Goal: Find specific page/section: Locate a particular part of the current website

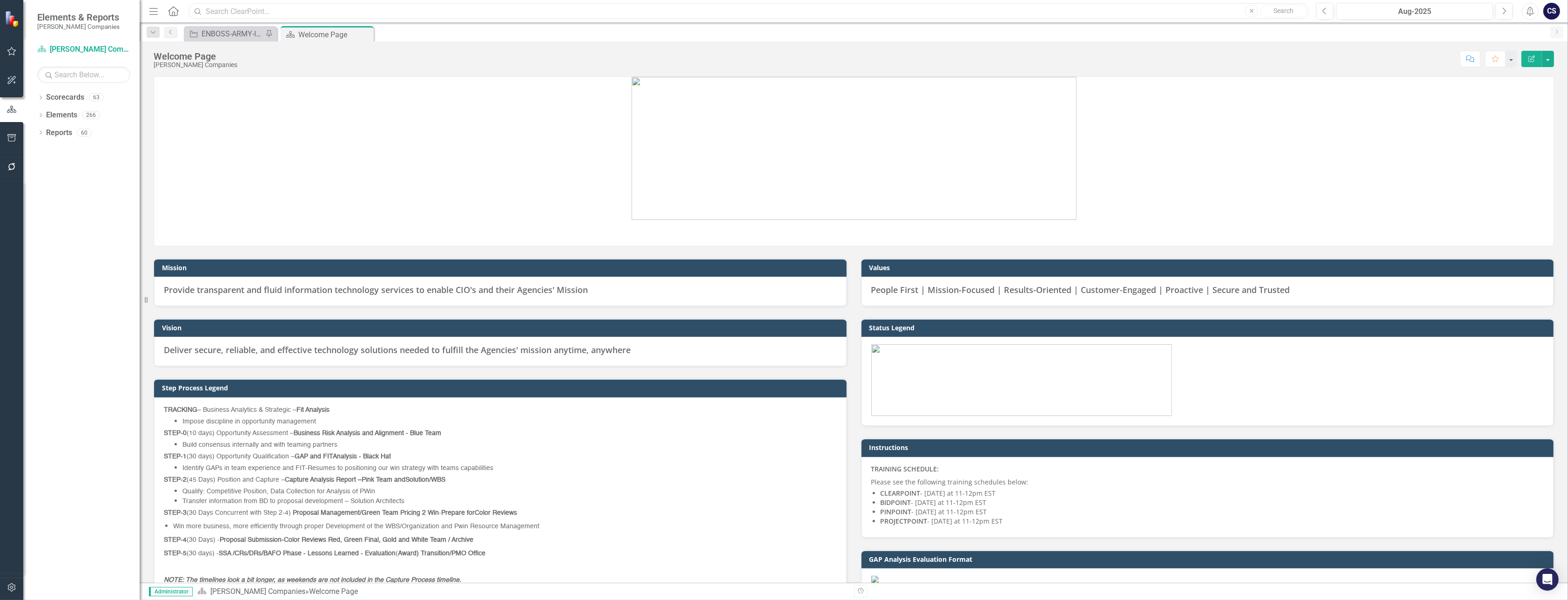
click at [226, 9] on input "text" at bounding box center [749, 11] width 1121 height 16
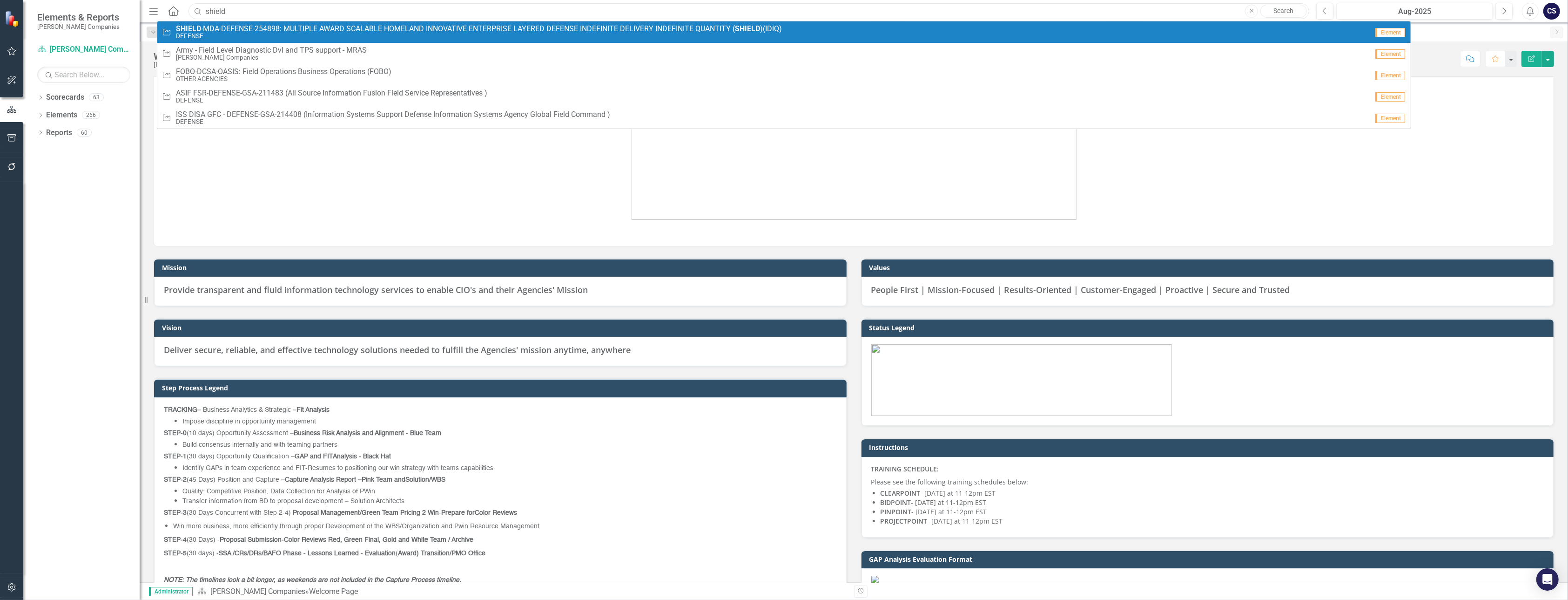
type input "shield"
click at [225, 28] on span "SHIELD -MDA-DEFENSE-254898: MULTIPLE AWARD SCALABLE HOMELAND INNOVATIVE ENTERPR…" at bounding box center [479, 29] width 606 height 9
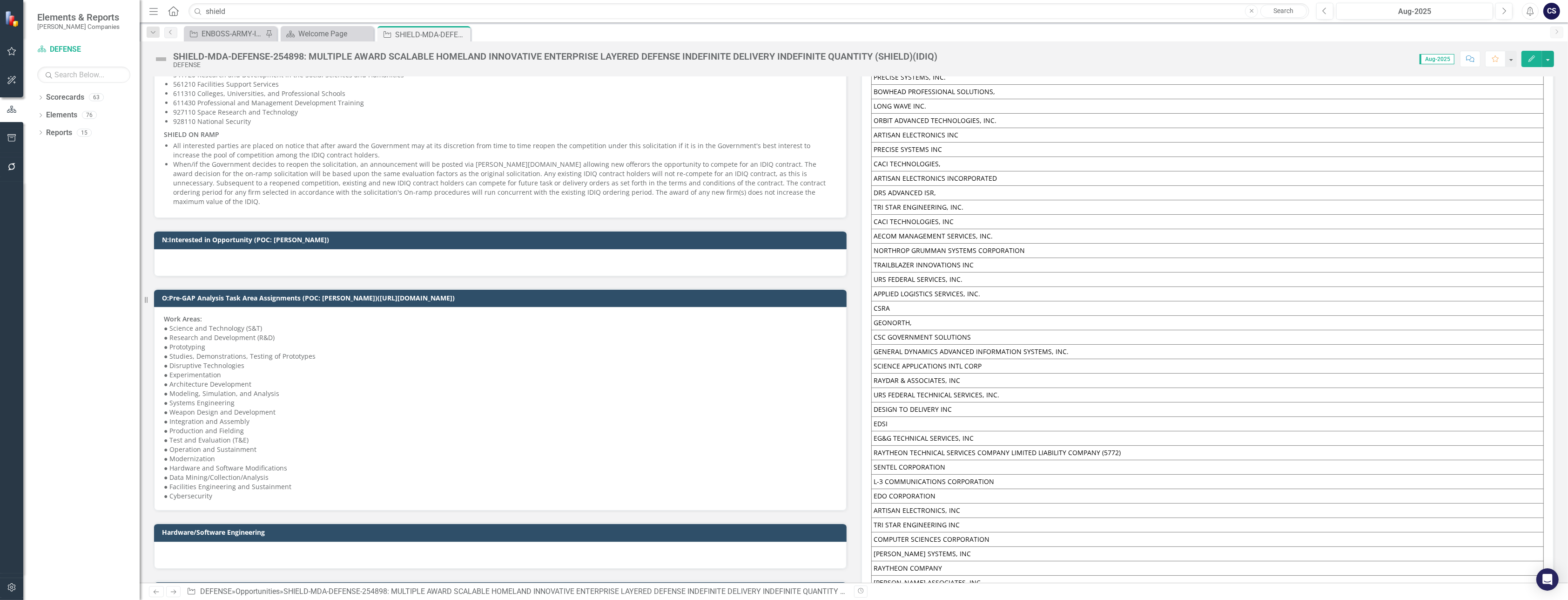
scroll to position [989, 0]
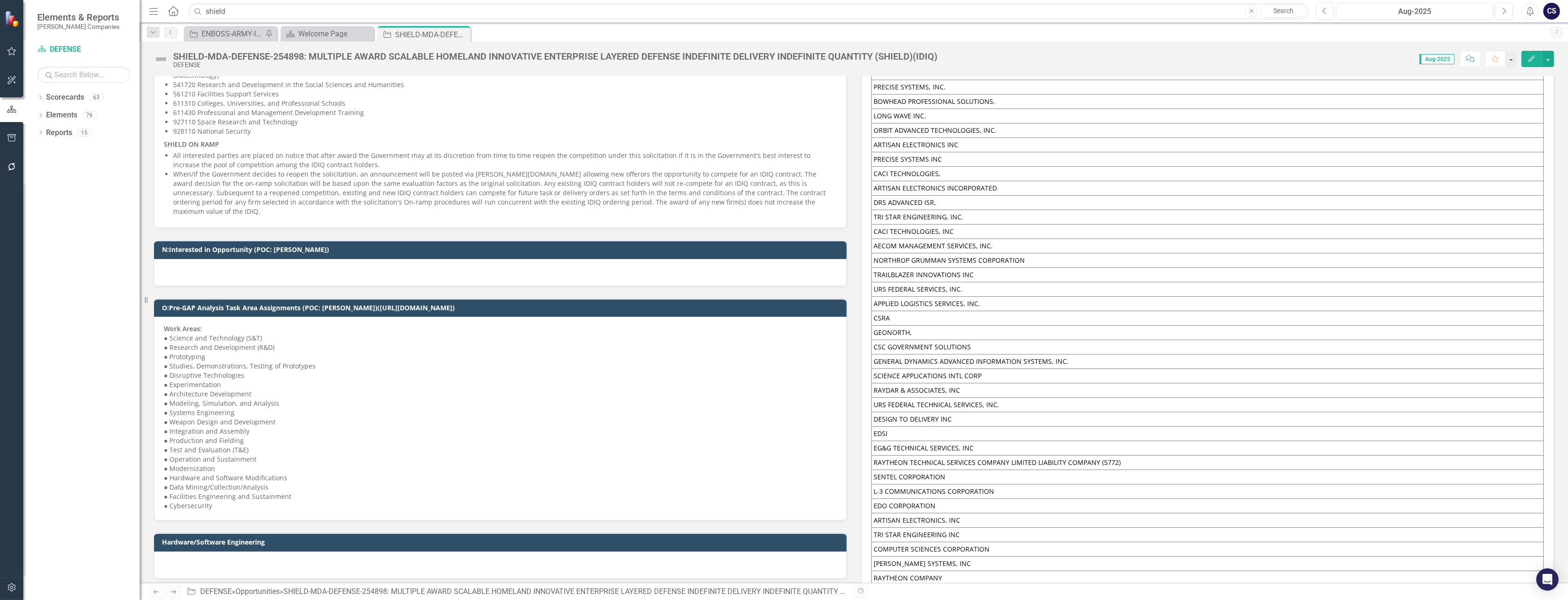
click at [408, 259] on div at bounding box center [500, 272] width 693 height 27
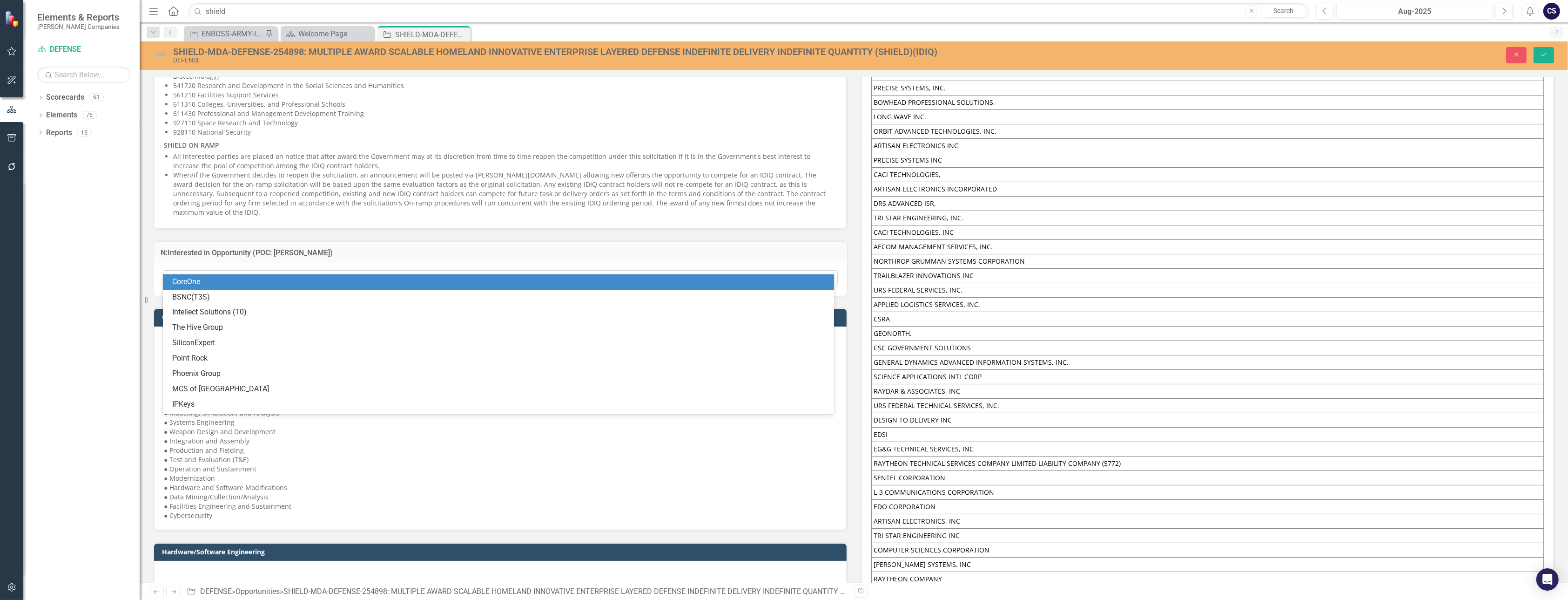
click at [824, 275] on icon "Expand" at bounding box center [828, 278] width 9 height 7
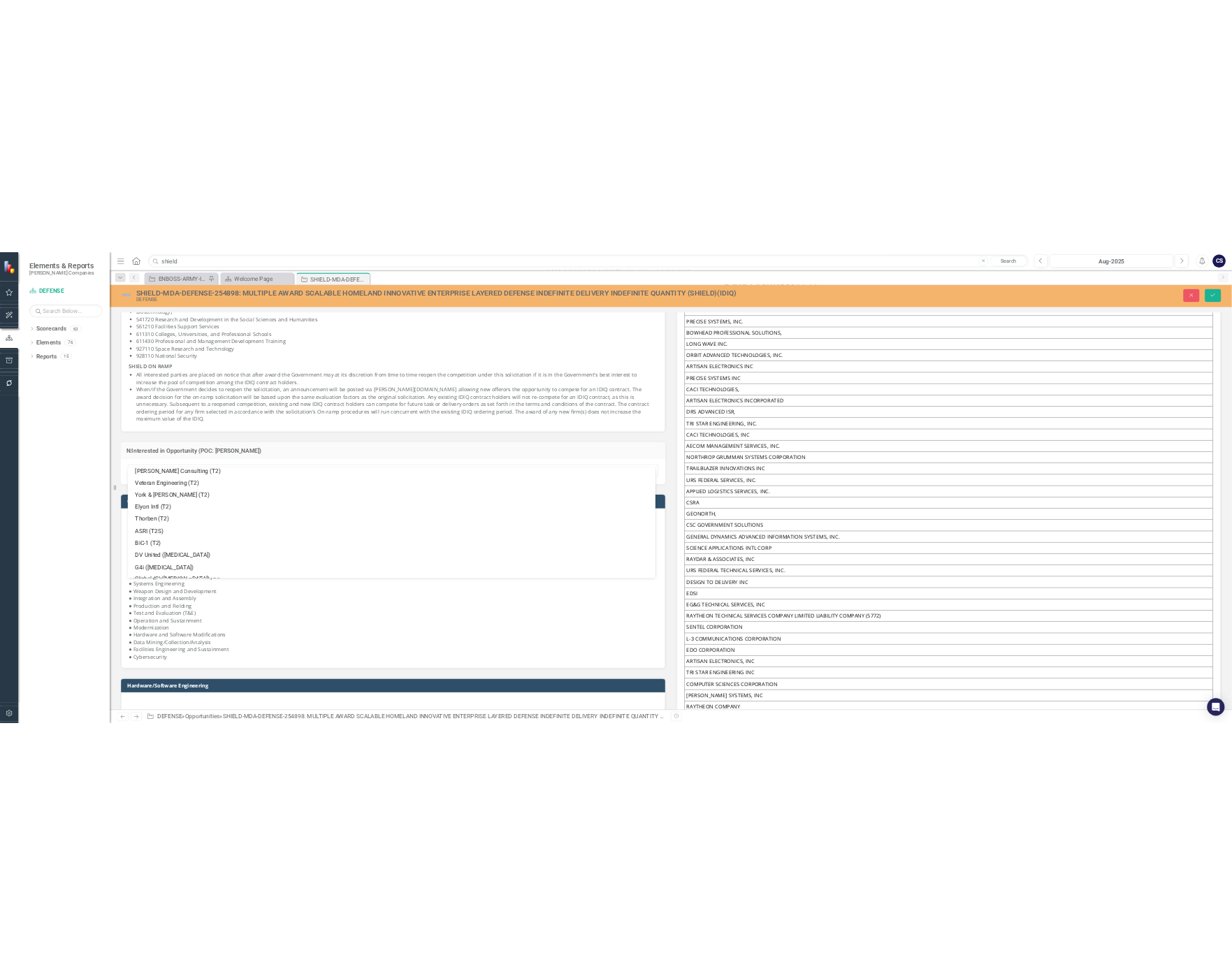
scroll to position [760, 0]
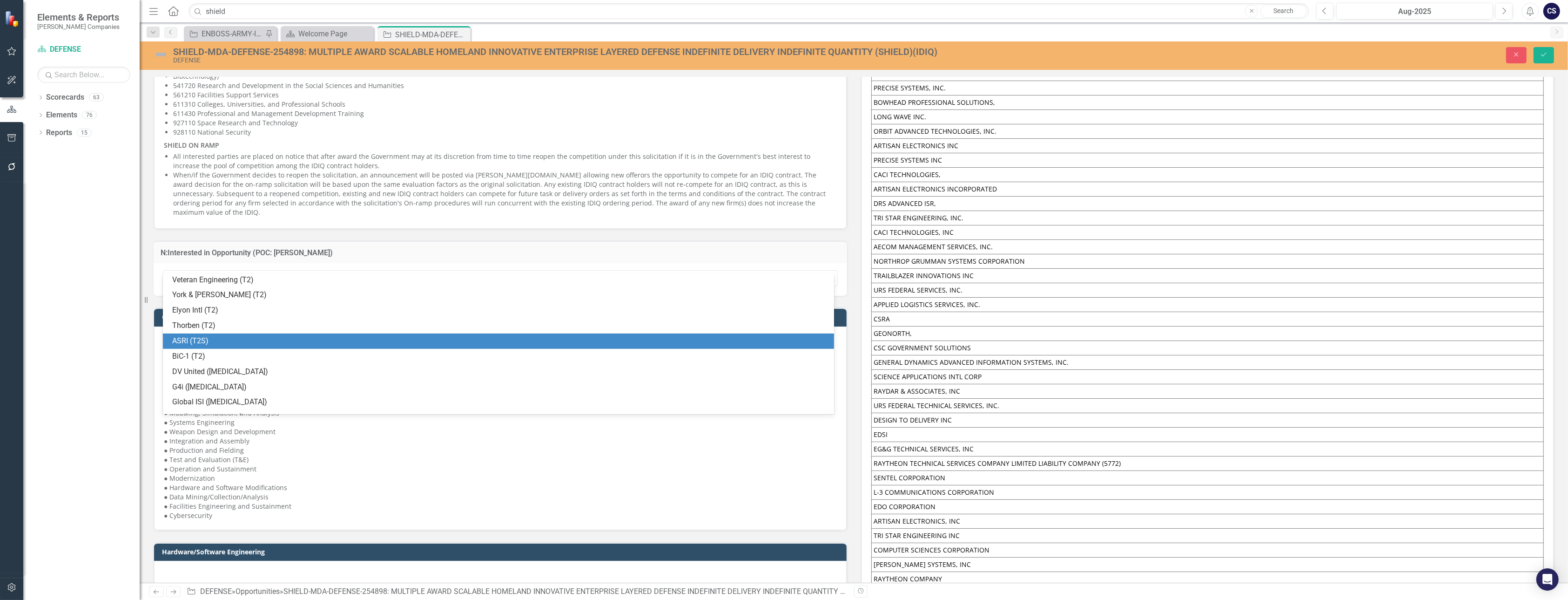
click at [362, 336] on div "ASRI (T2S)" at bounding box center [500, 341] width 656 height 11
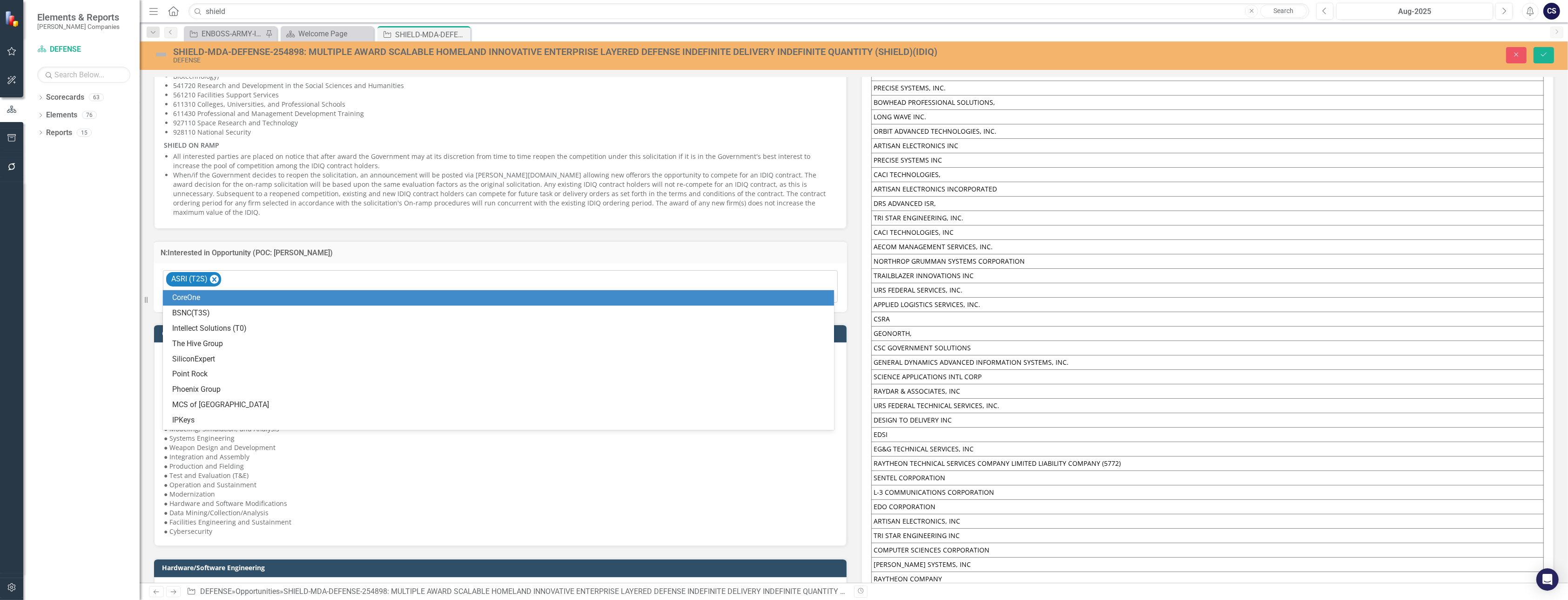
drag, startPoint x: 825, startPoint y: 281, endPoint x: 780, endPoint y: 272, distance: 45.9
click at [780, 272] on div "ASRI (T2S) Expand" at bounding box center [500, 286] width 675 height 33
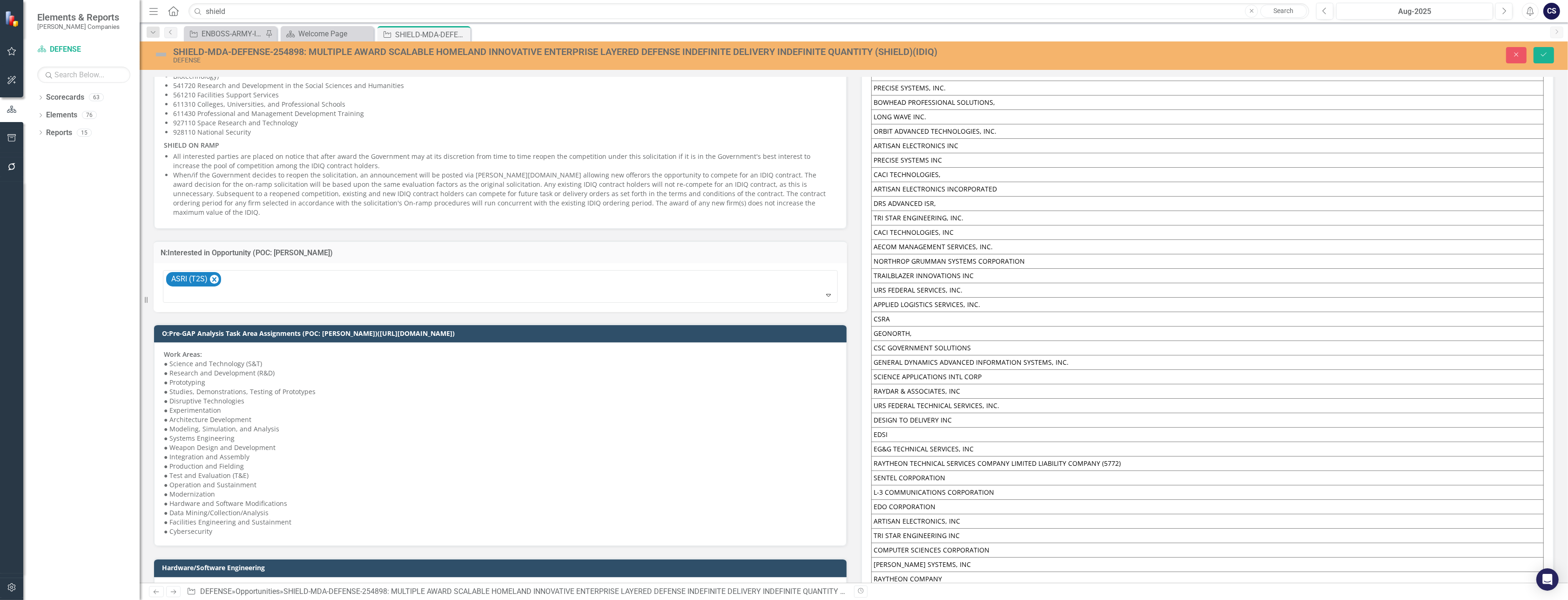
click at [578, 470] on p "Work Areas: ● Science and Technology (S&T) ● Research and Development (R&D) ● P…" at bounding box center [500, 443] width 673 height 186
click at [723, 271] on div "ASRI (T2S)" at bounding box center [501, 286] width 673 height 32
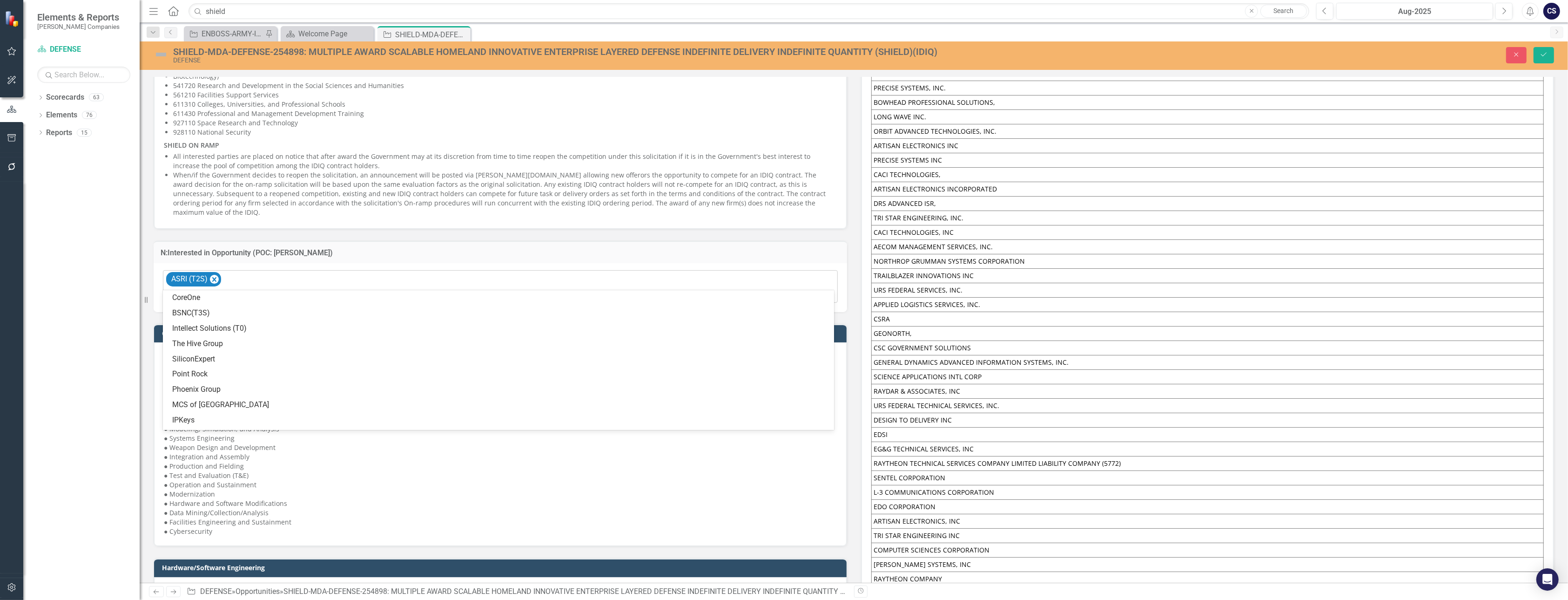
click at [723, 271] on div "ASRI (T2S)" at bounding box center [501, 286] width 673 height 32
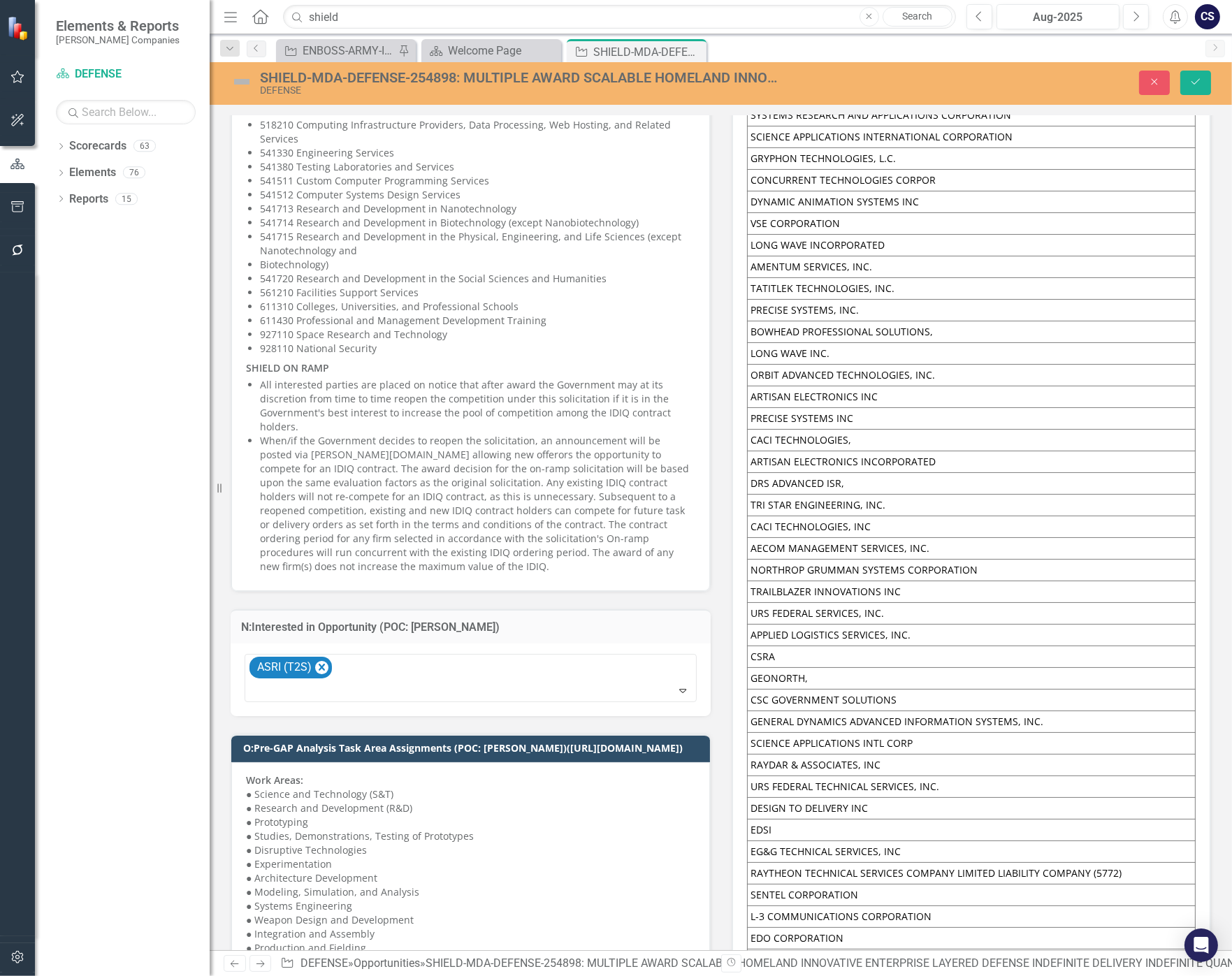
scroll to position [1621, 0]
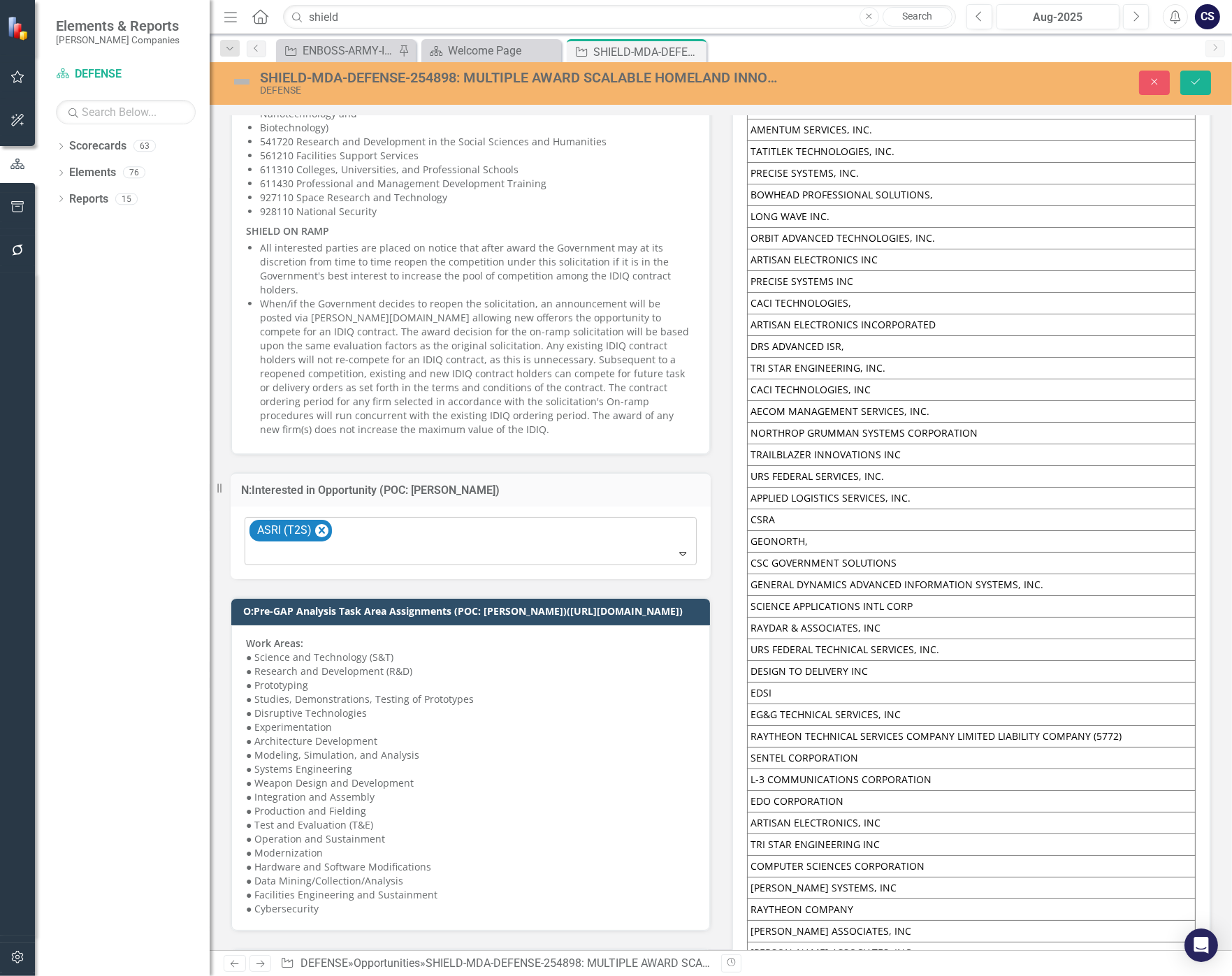
click at [631, 518] on div "ASRI (T2S)" at bounding box center [472, 542] width 449 height 48
click at [436, 518] on div "ASRI (T2S)" at bounding box center [472, 542] width 449 height 48
click at [526, 518] on div "ASRI (T2S)" at bounding box center [472, 542] width 449 height 48
click at [639, 518] on div "ASRI (T2S)" at bounding box center [472, 542] width 449 height 48
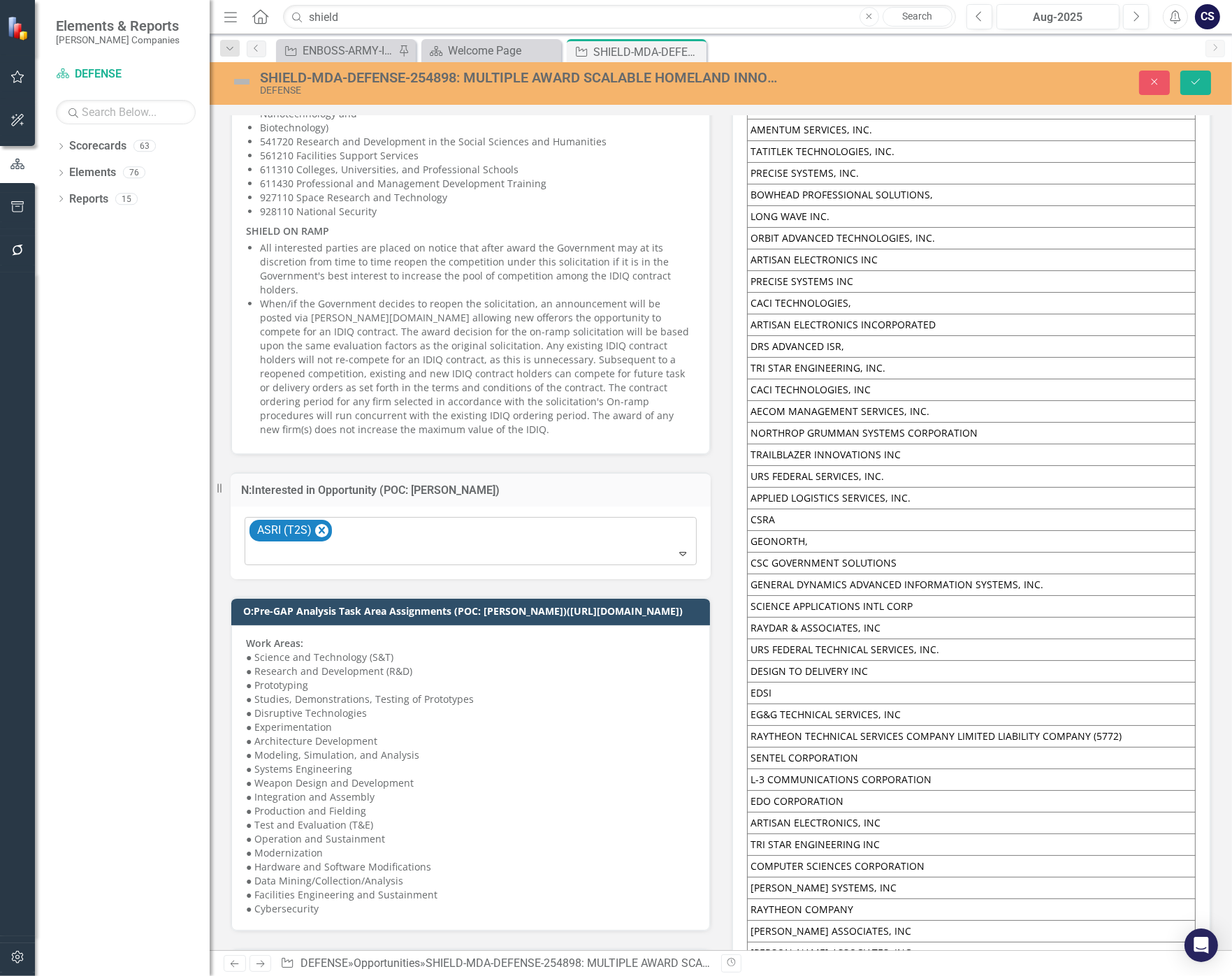
click at [639, 518] on div "ASRI (T2S)" at bounding box center [472, 542] width 449 height 48
click at [535, 518] on div "ASRI (T2S)" at bounding box center [472, 542] width 449 height 48
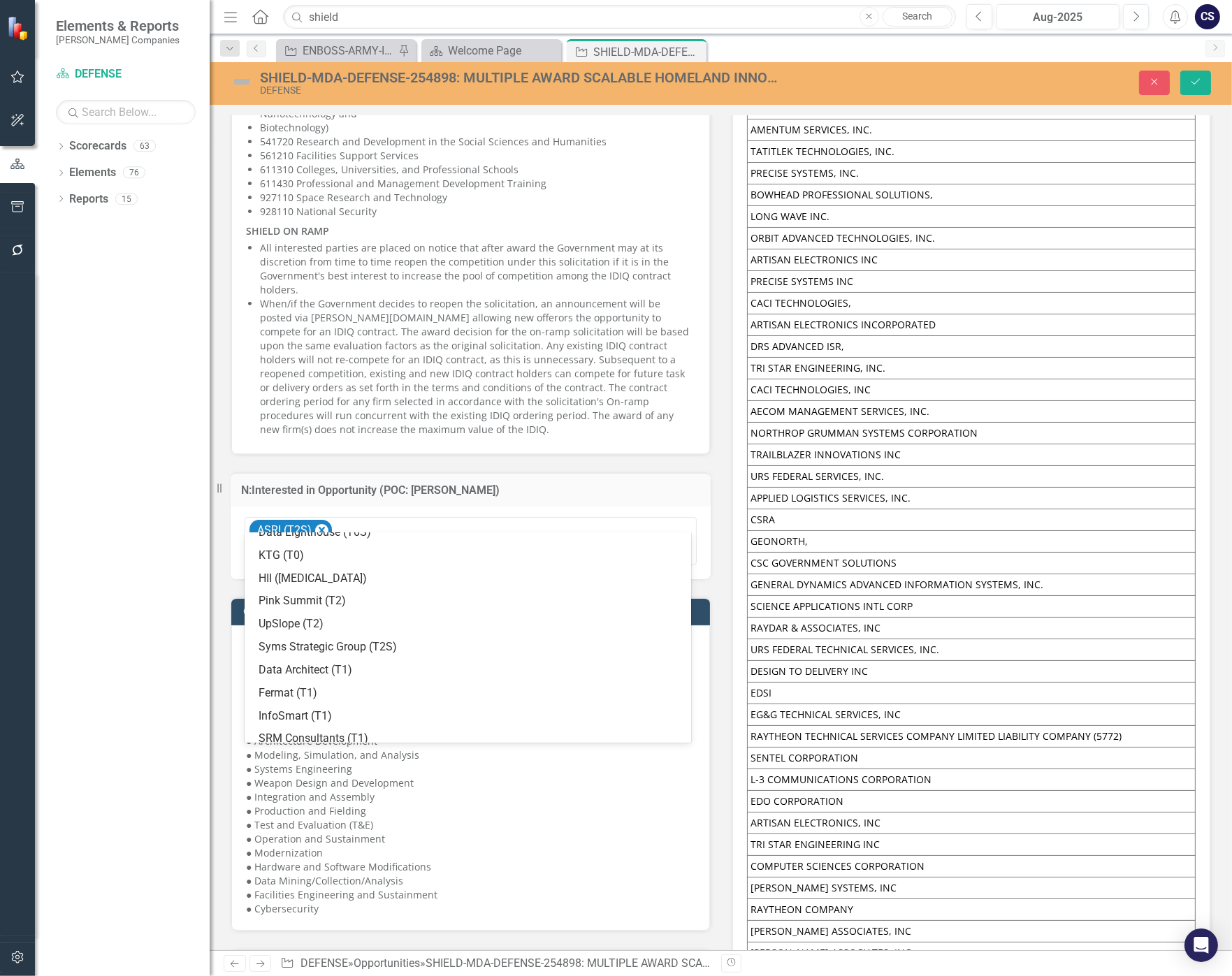
scroll to position [435, 0]
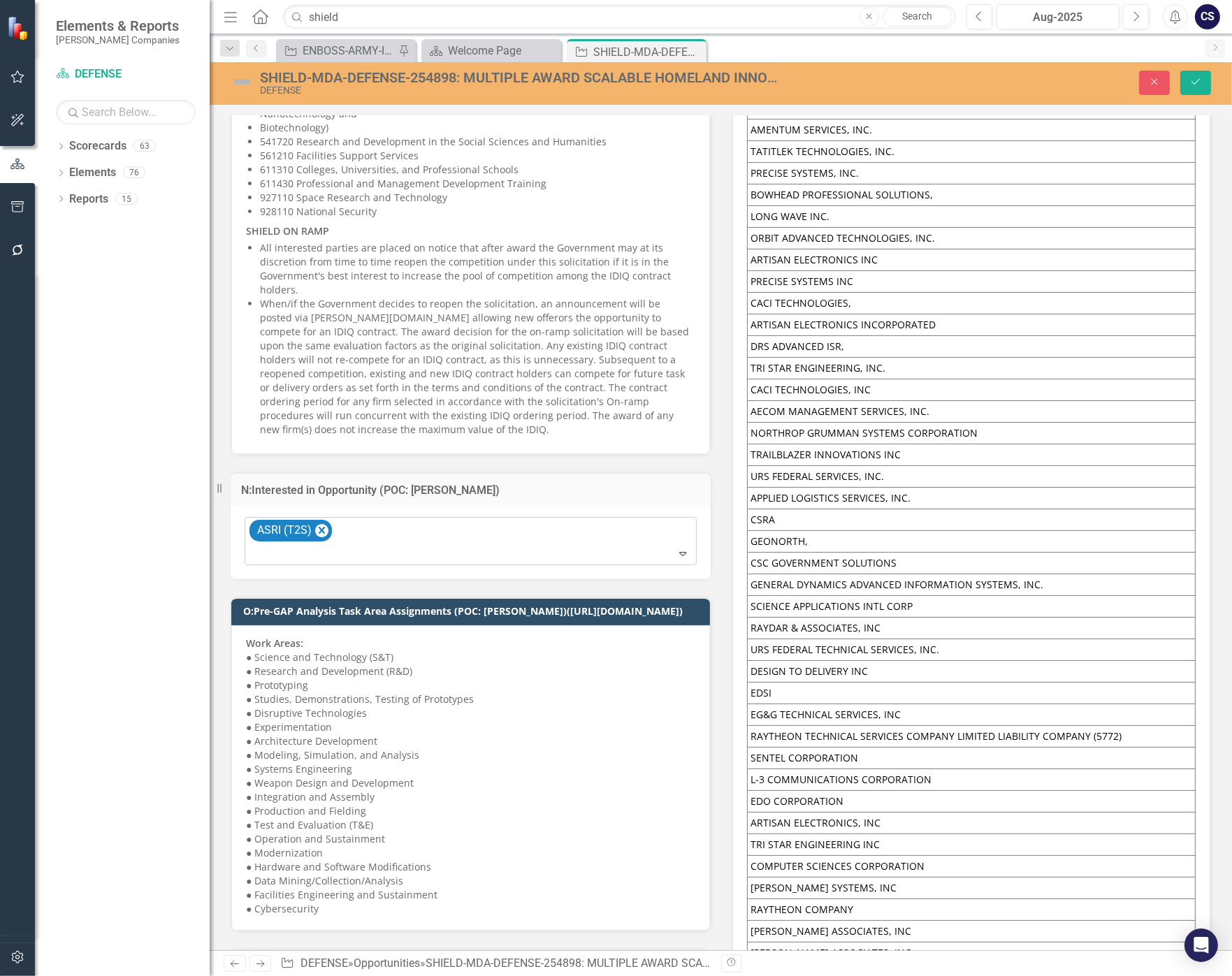
click at [558, 545] on div at bounding box center [472, 554] width 446 height 19
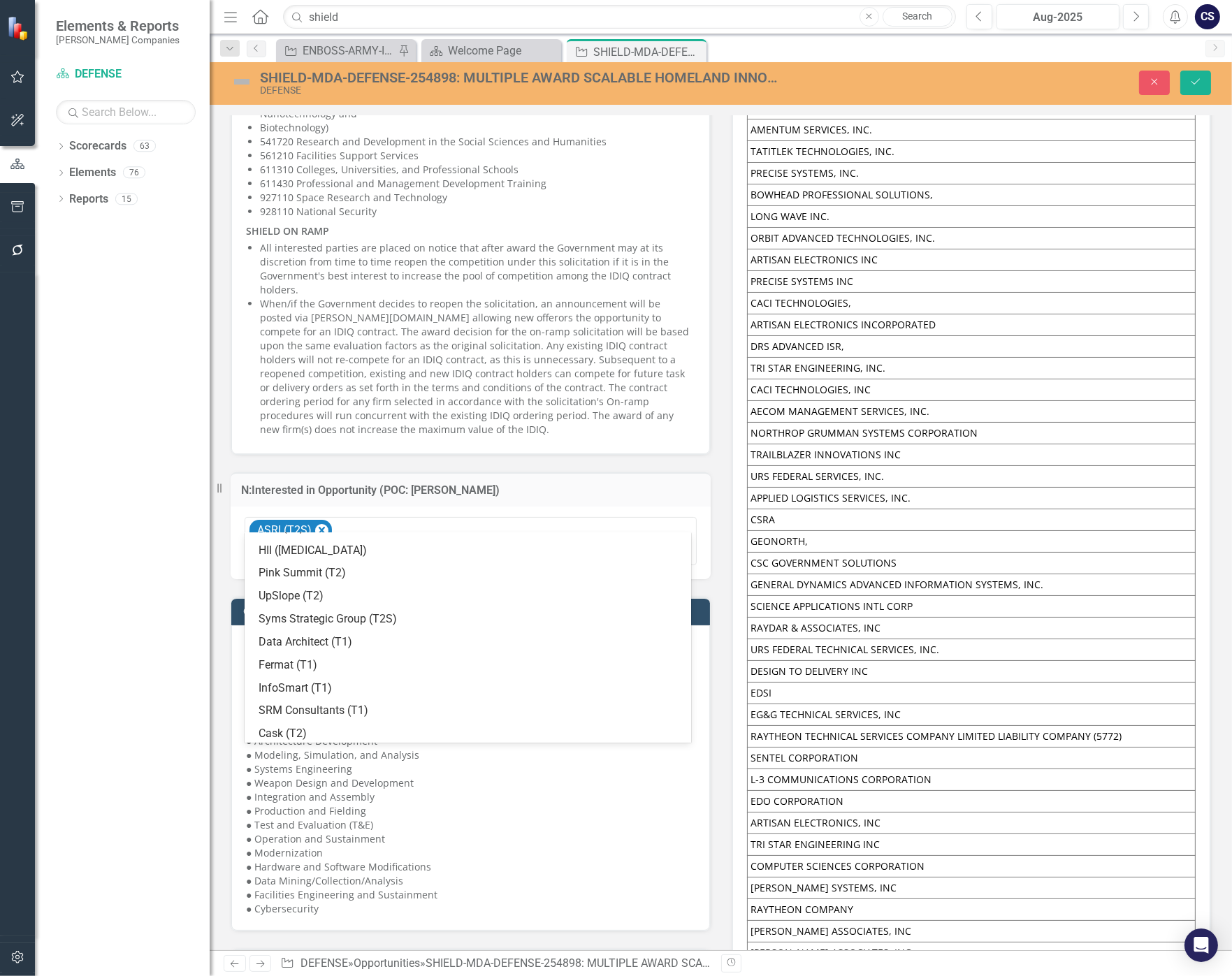
scroll to position [456, 0]
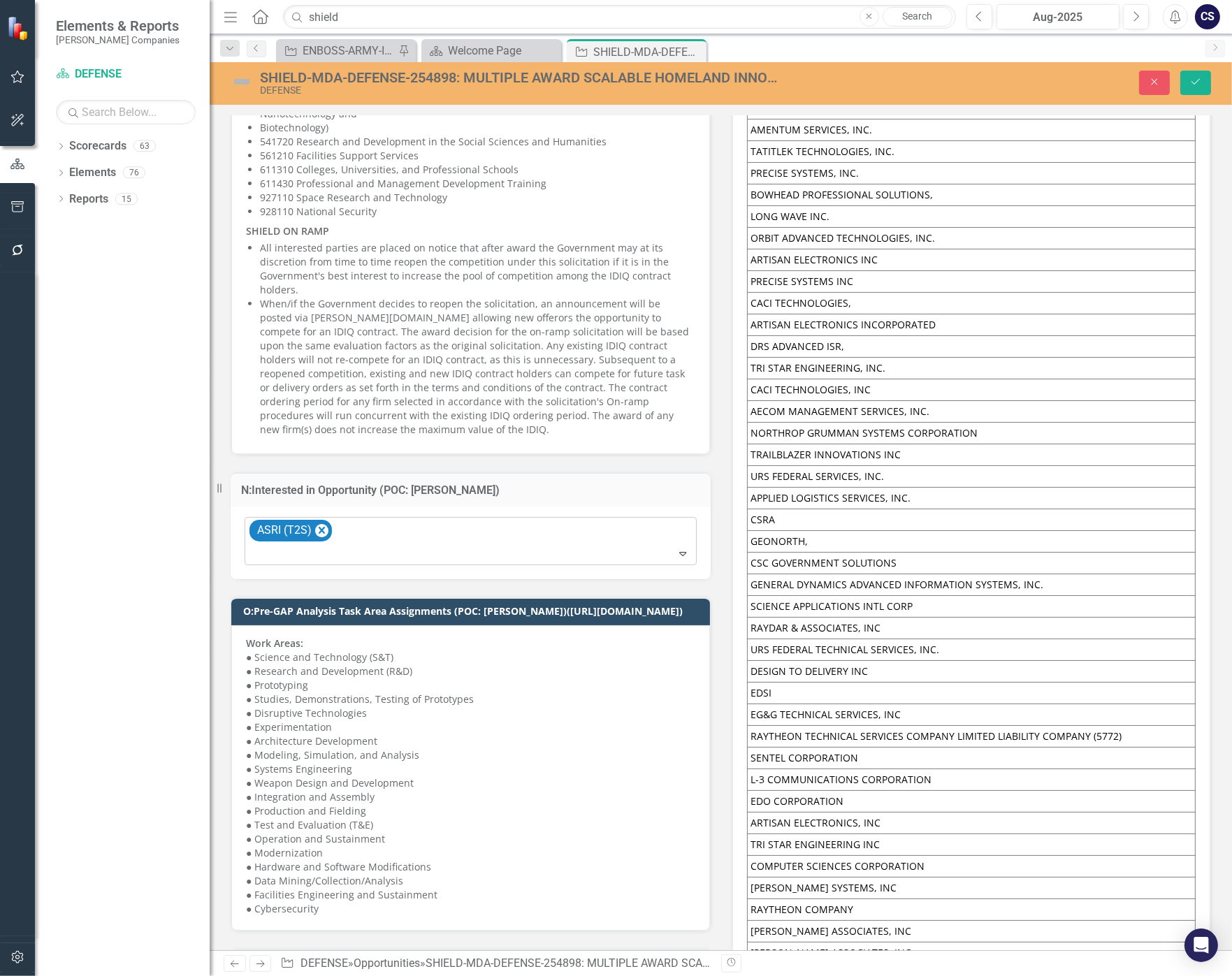
click at [613, 518] on div "ASRI (T2S)" at bounding box center [472, 542] width 449 height 48
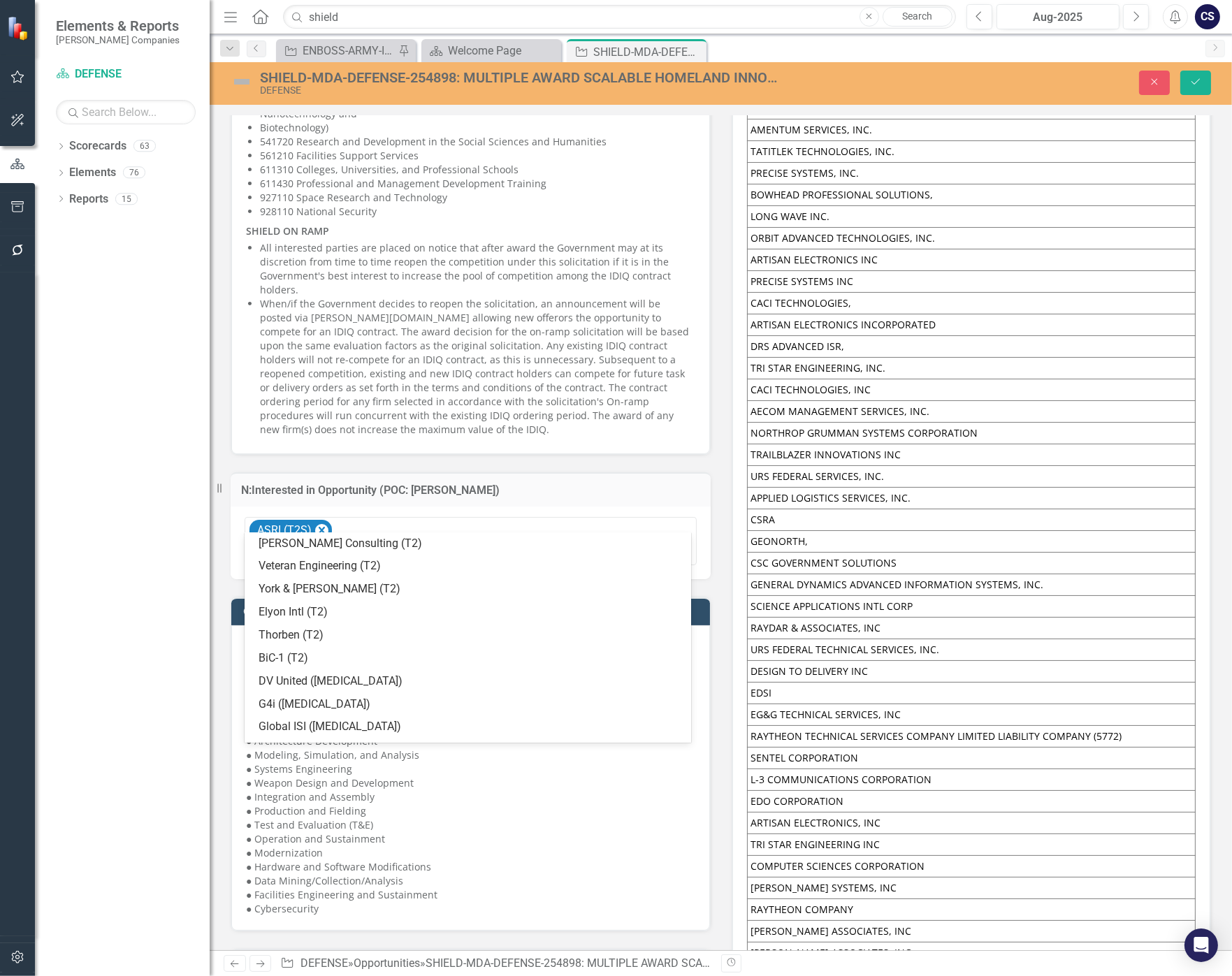
scroll to position [742, 0]
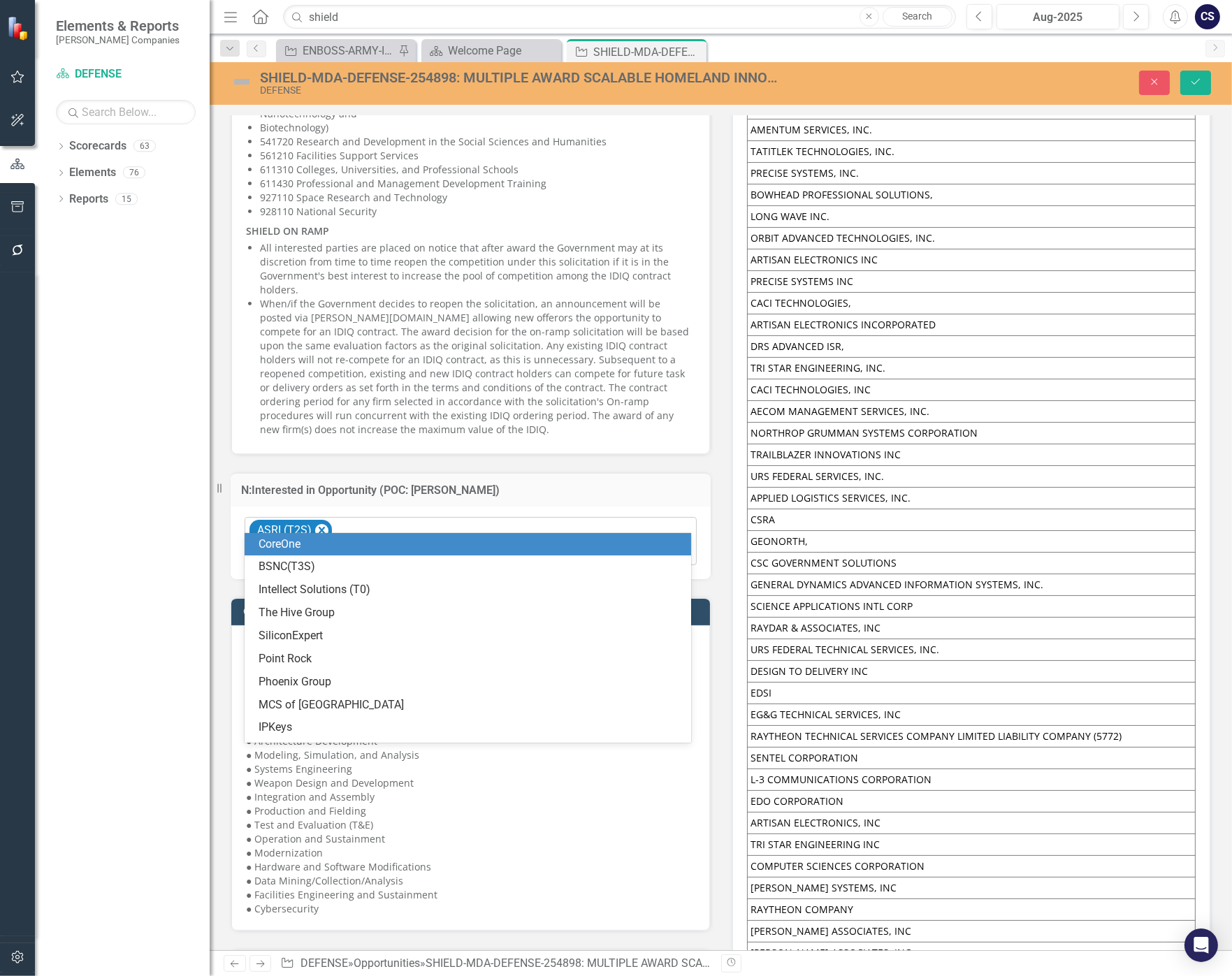
click at [592, 518] on div "ASRI (T2S)" at bounding box center [472, 542] width 449 height 48
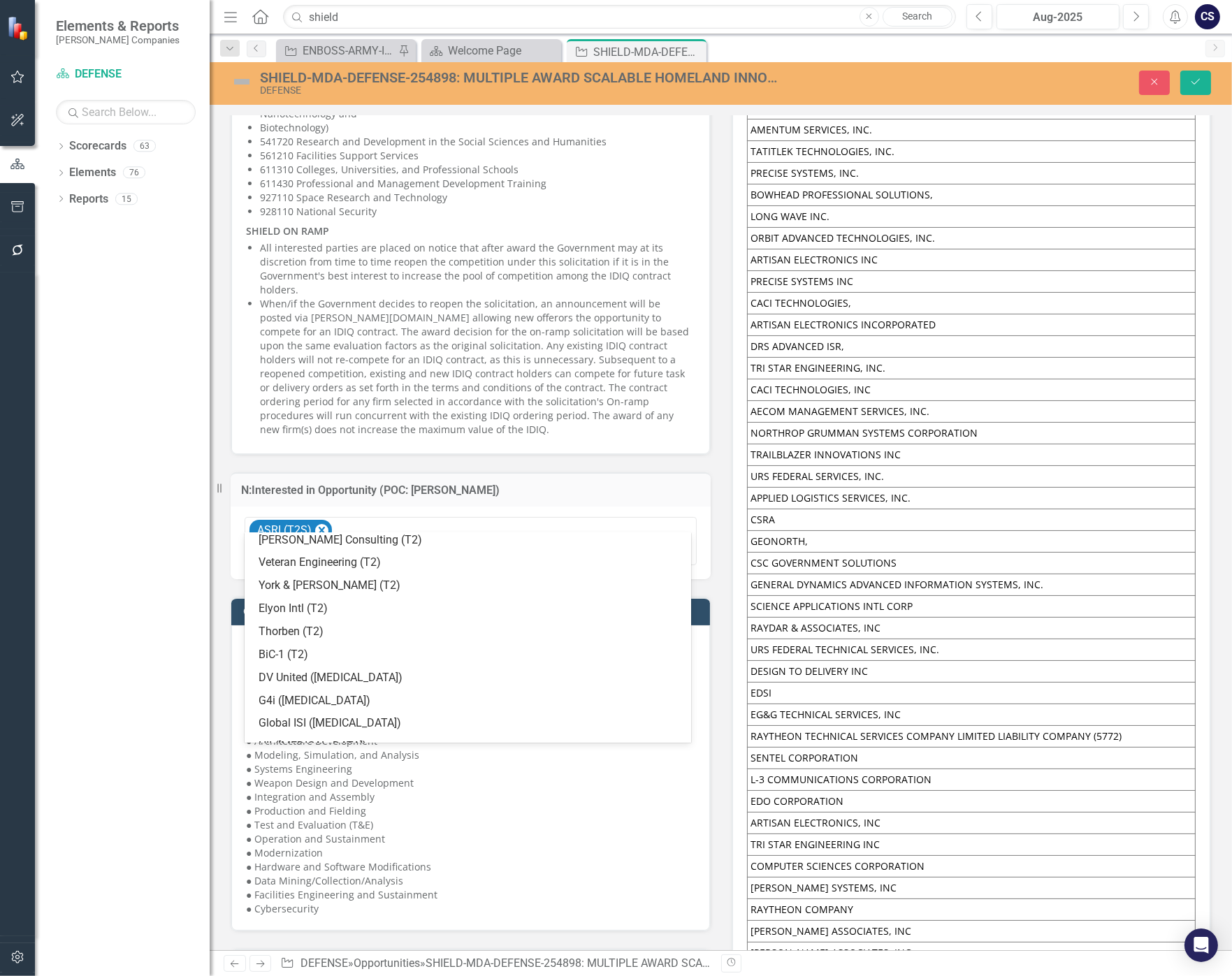
scroll to position [757, 0]
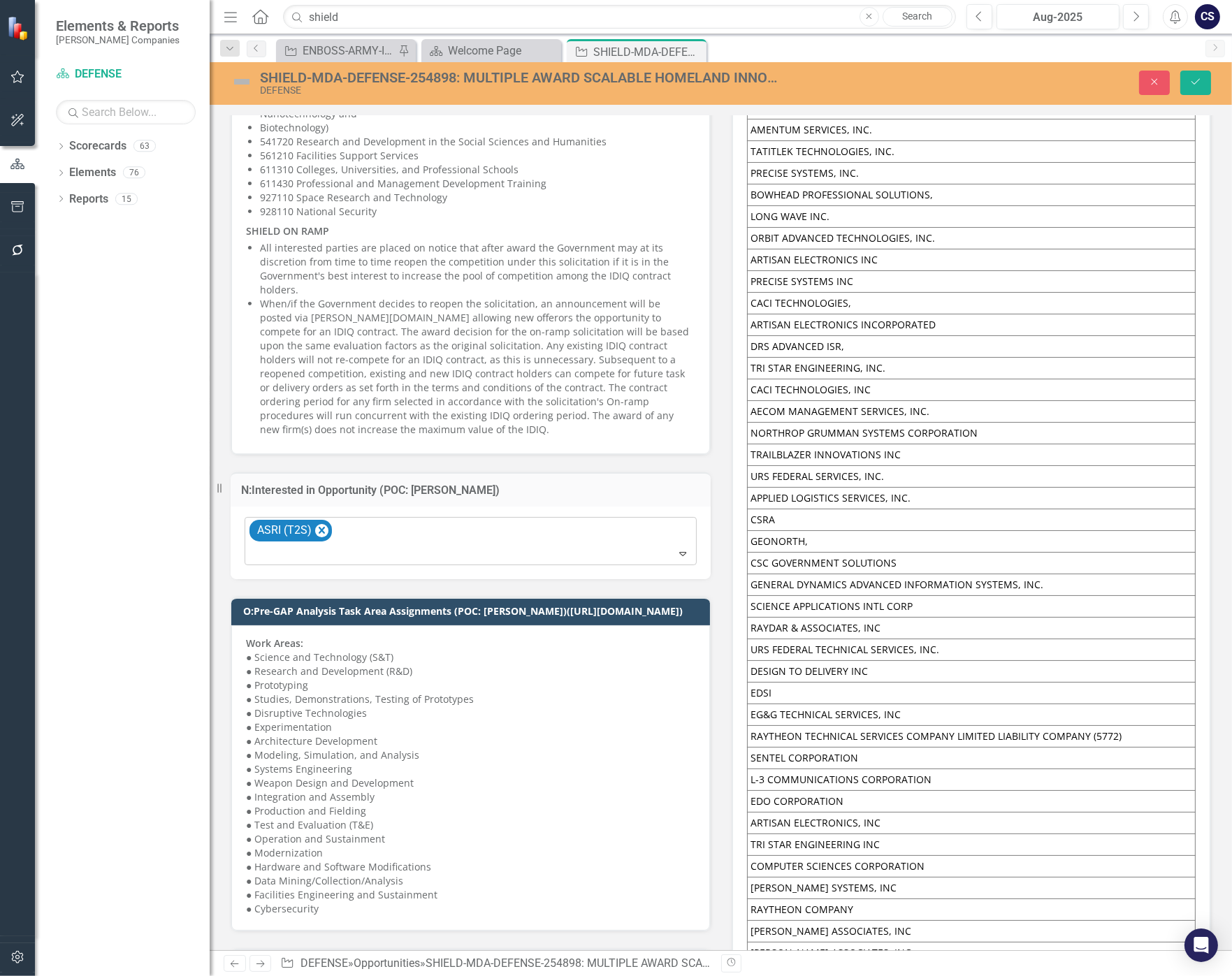
click at [579, 545] on div at bounding box center [472, 554] width 446 height 19
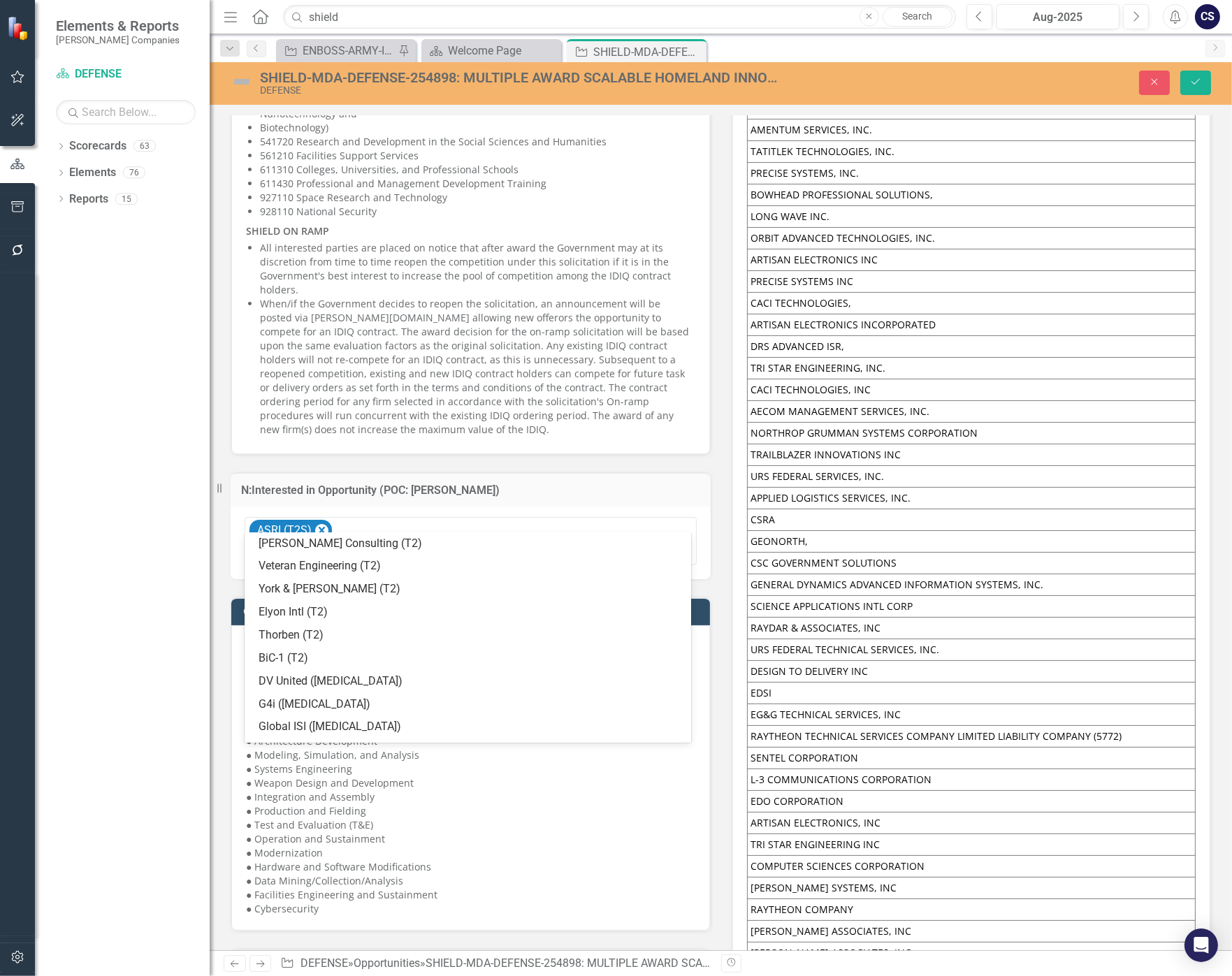
scroll to position [743, 0]
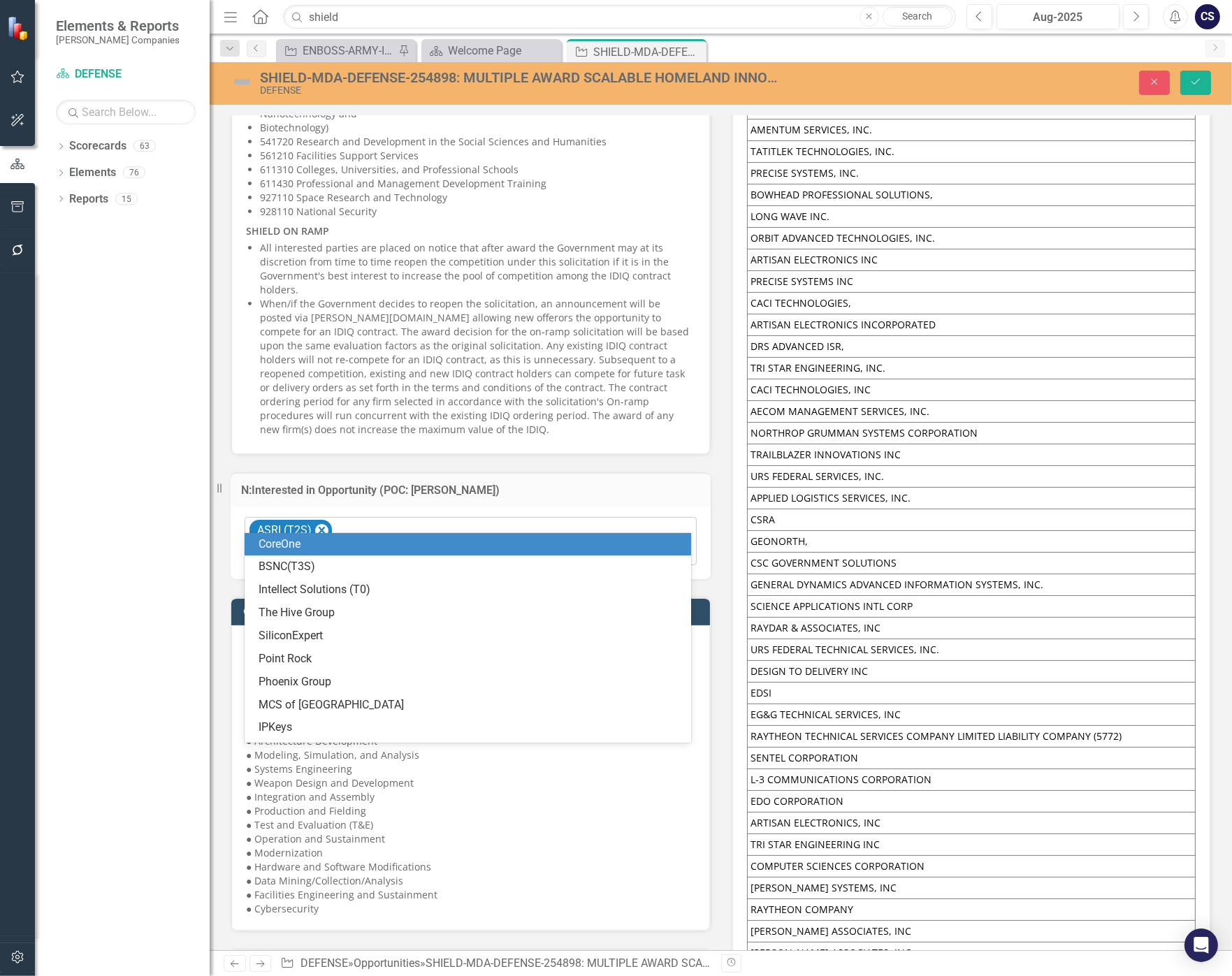
click at [540, 518] on div "ASRI (T2S)" at bounding box center [472, 542] width 449 height 48
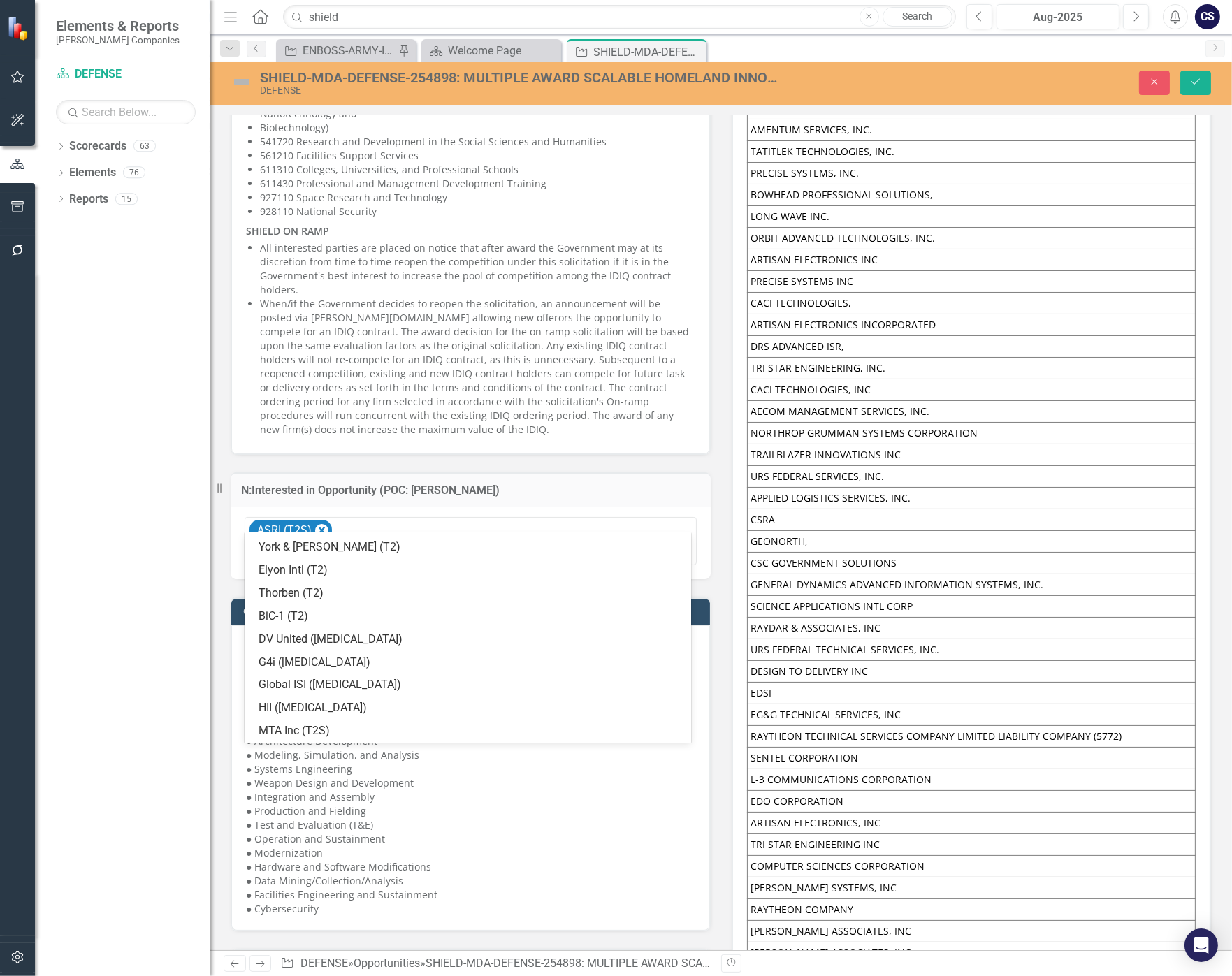
scroll to position [784, 0]
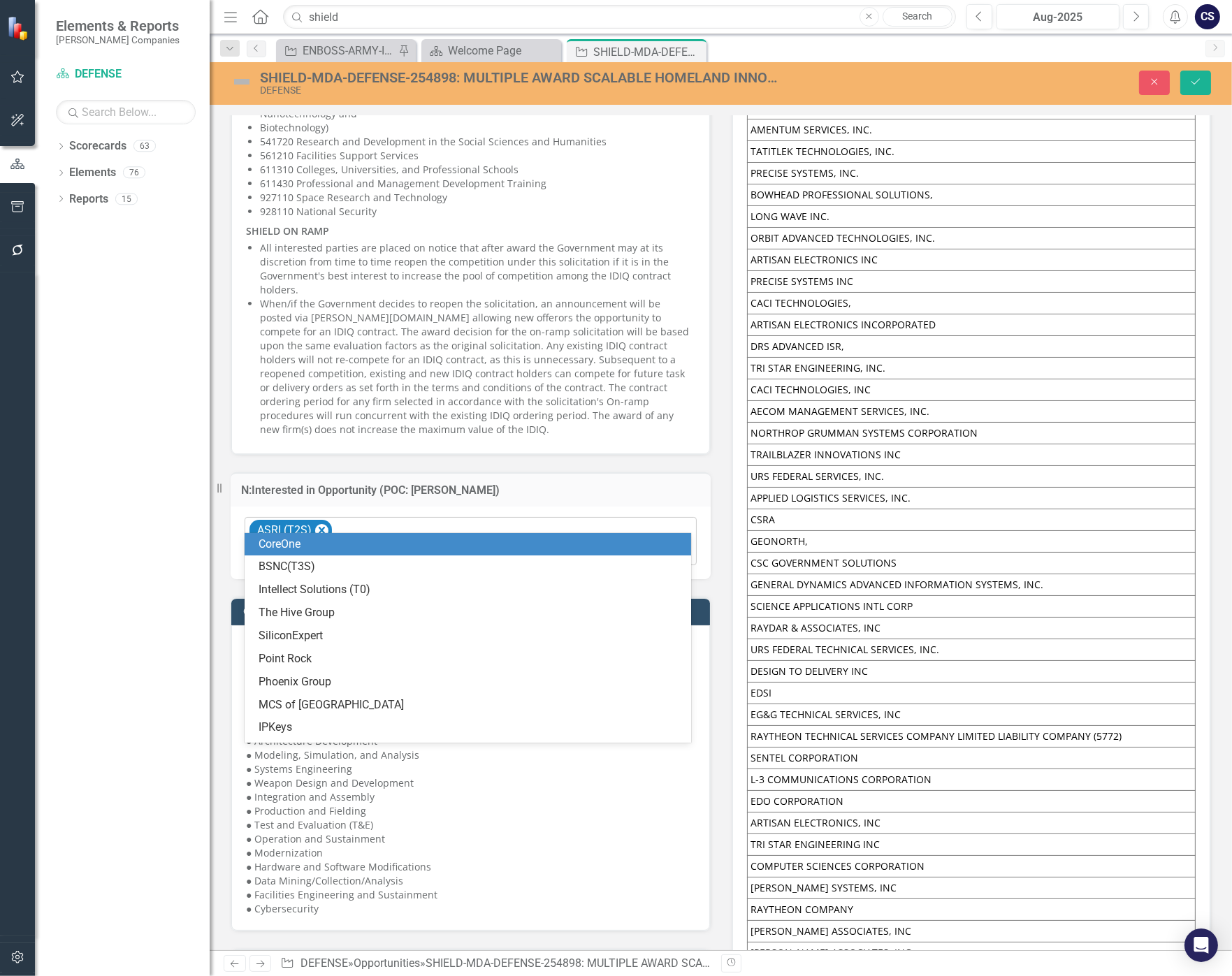
click at [677, 547] on icon "Expand" at bounding box center [682, 553] width 14 height 11
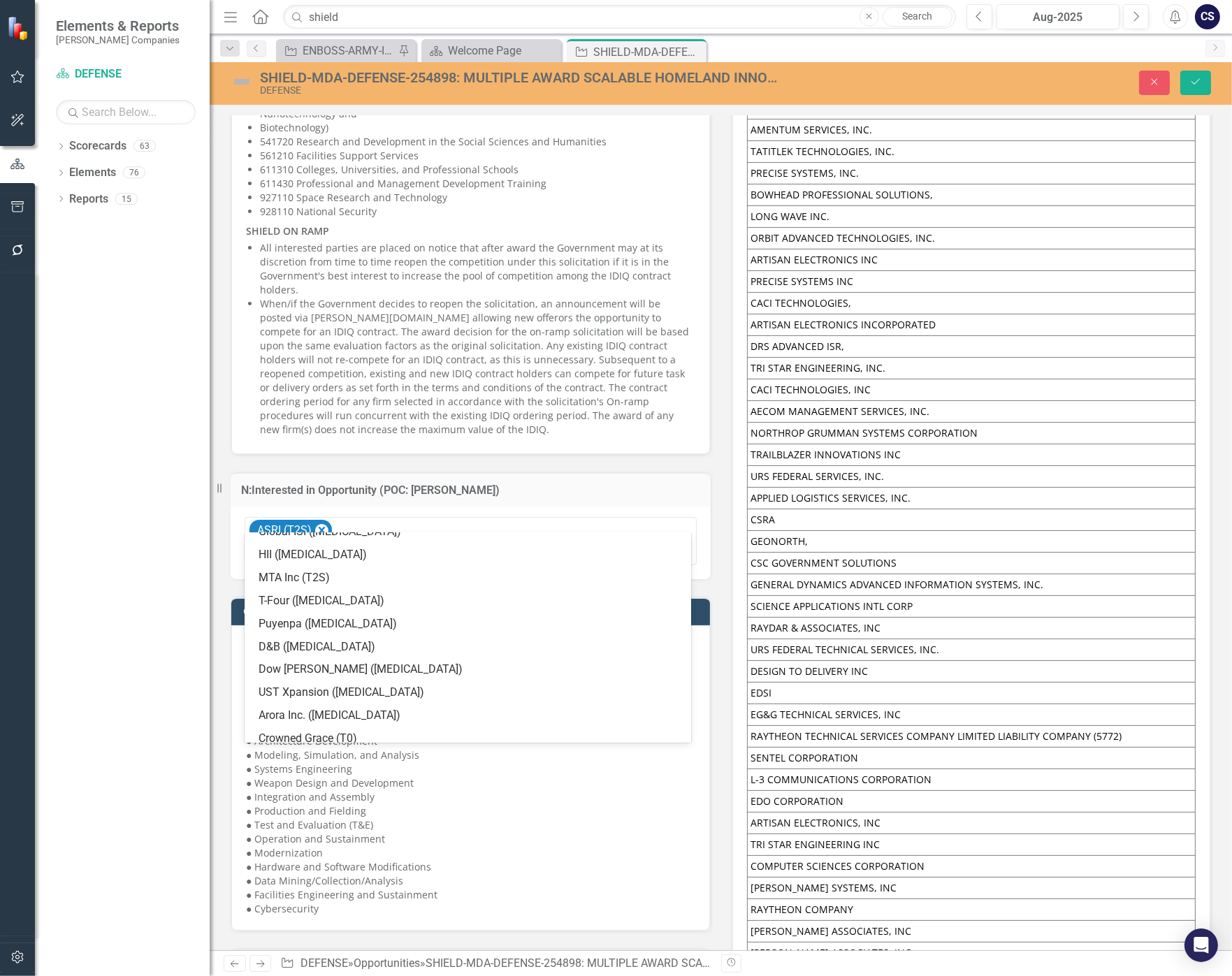
scroll to position [941, 0]
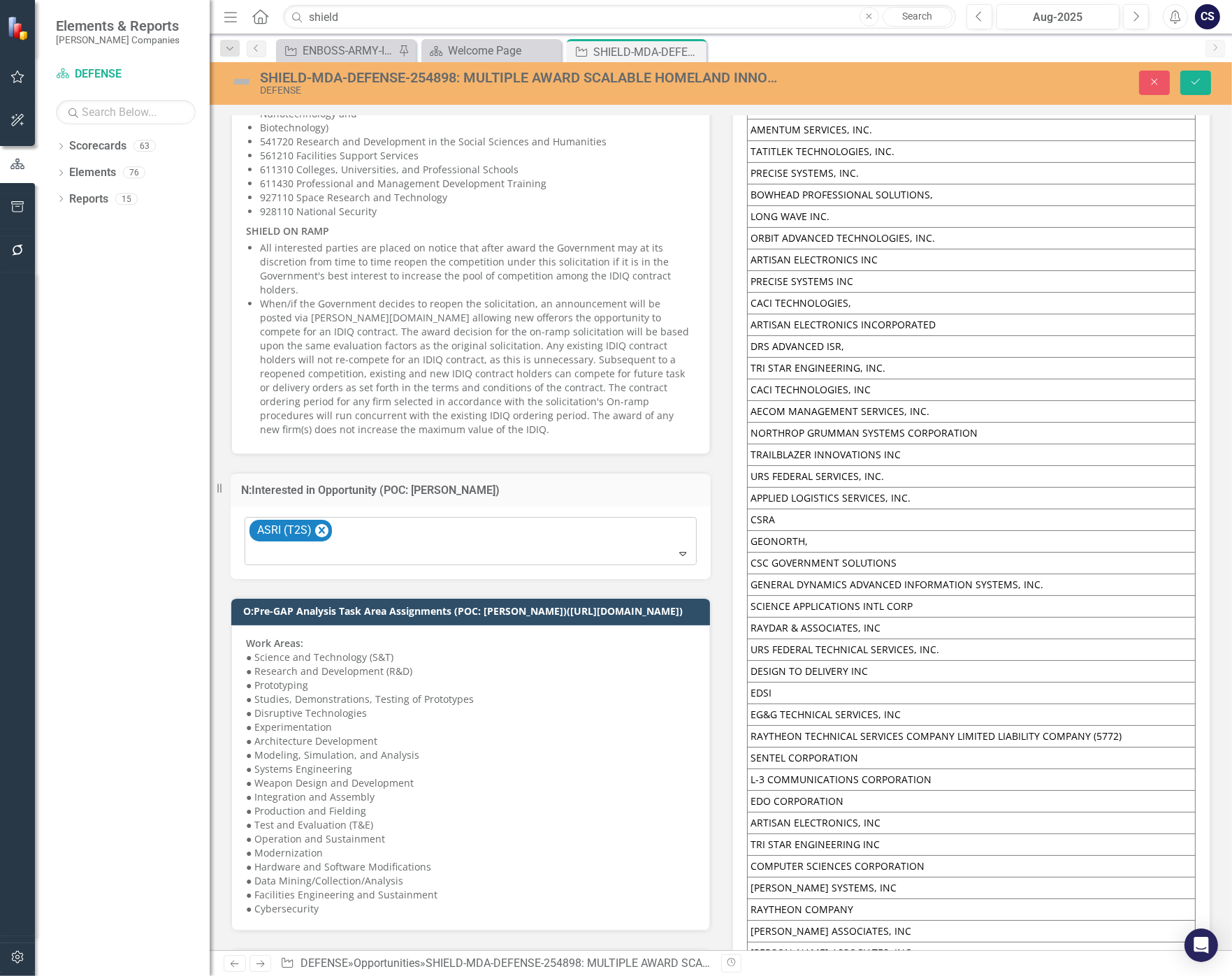
click at [620, 518] on div "ASRI (T2S)" at bounding box center [472, 542] width 449 height 48
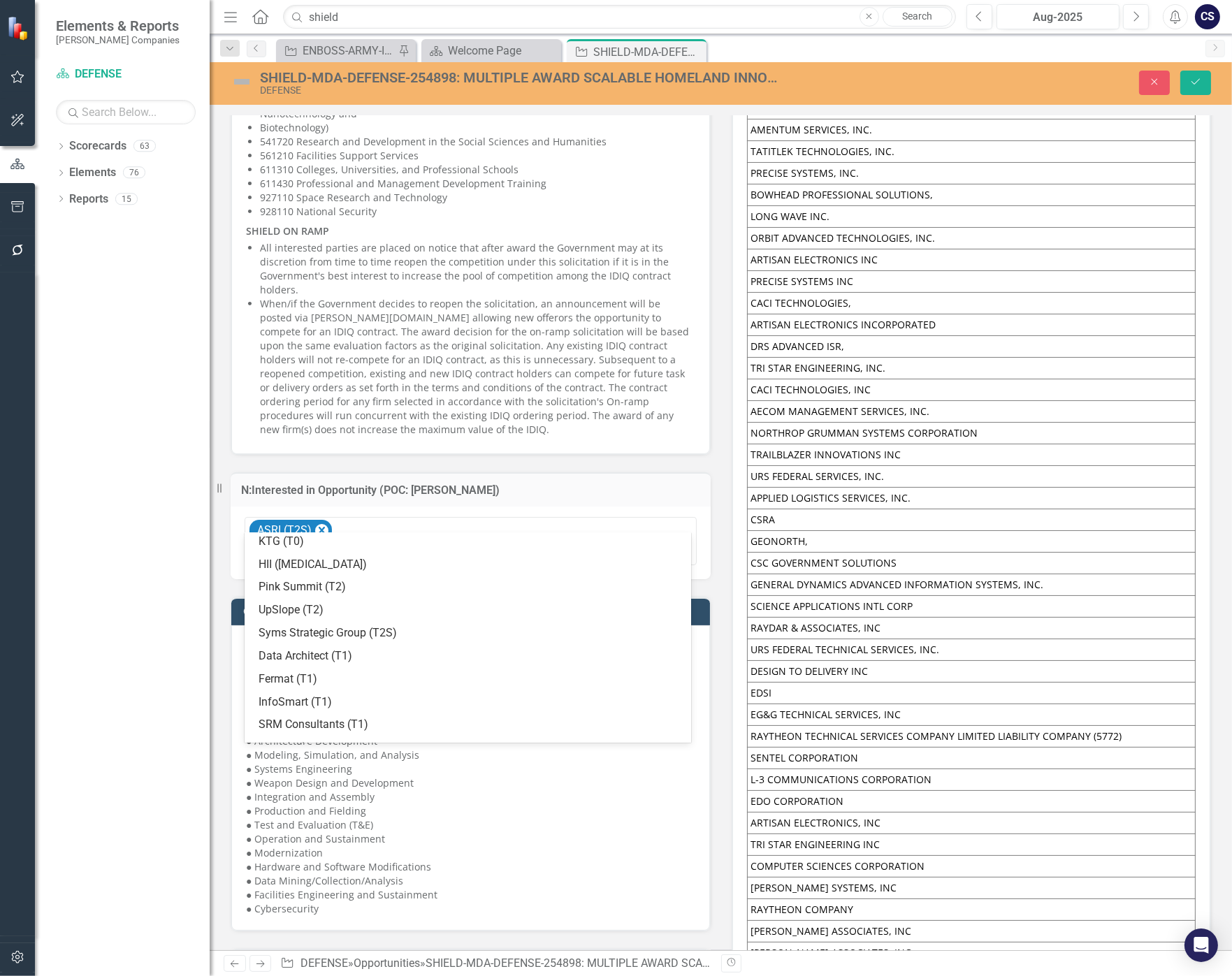
scroll to position [443, 0]
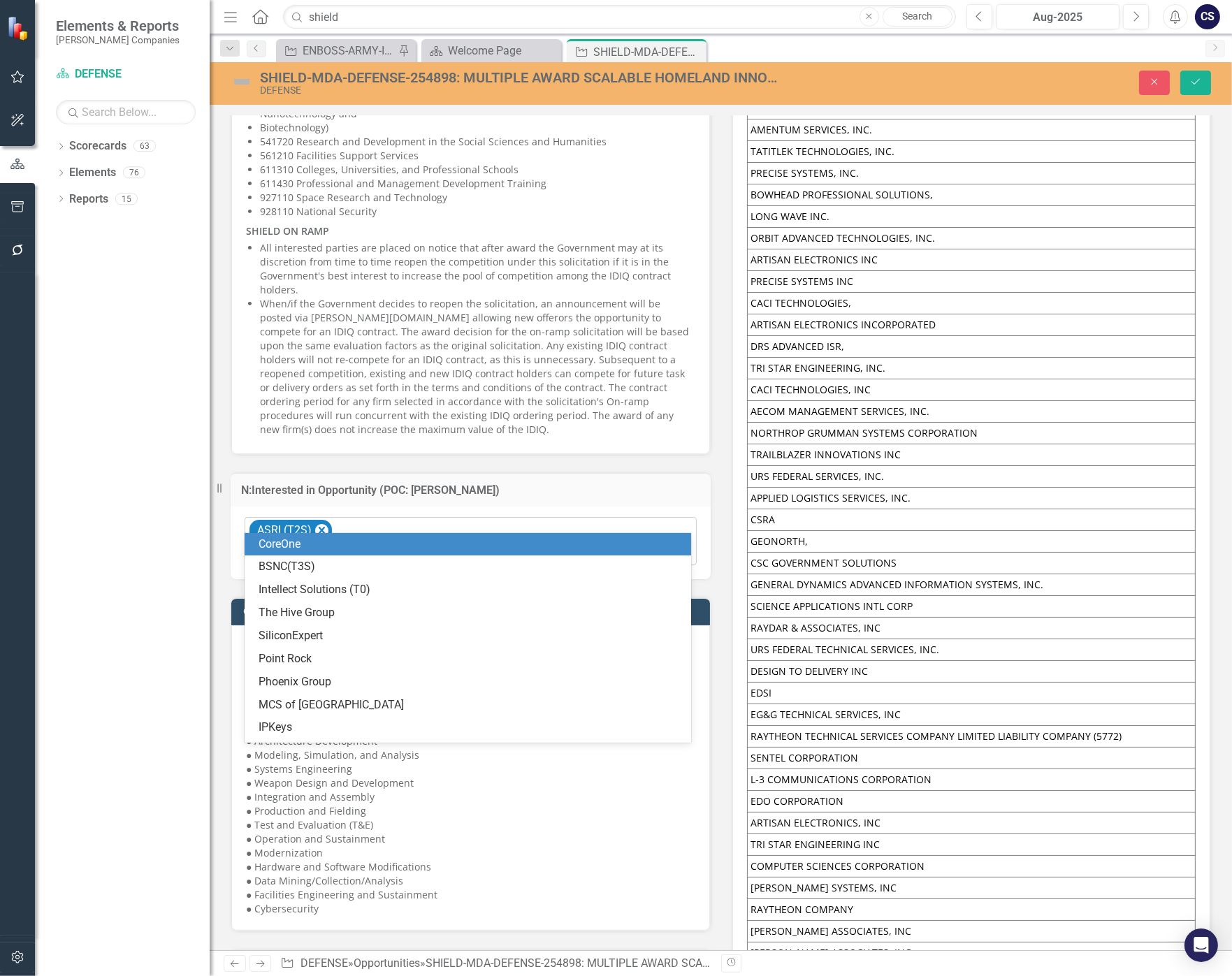
click at [539, 518] on div "ASRI (T2S)" at bounding box center [472, 542] width 449 height 48
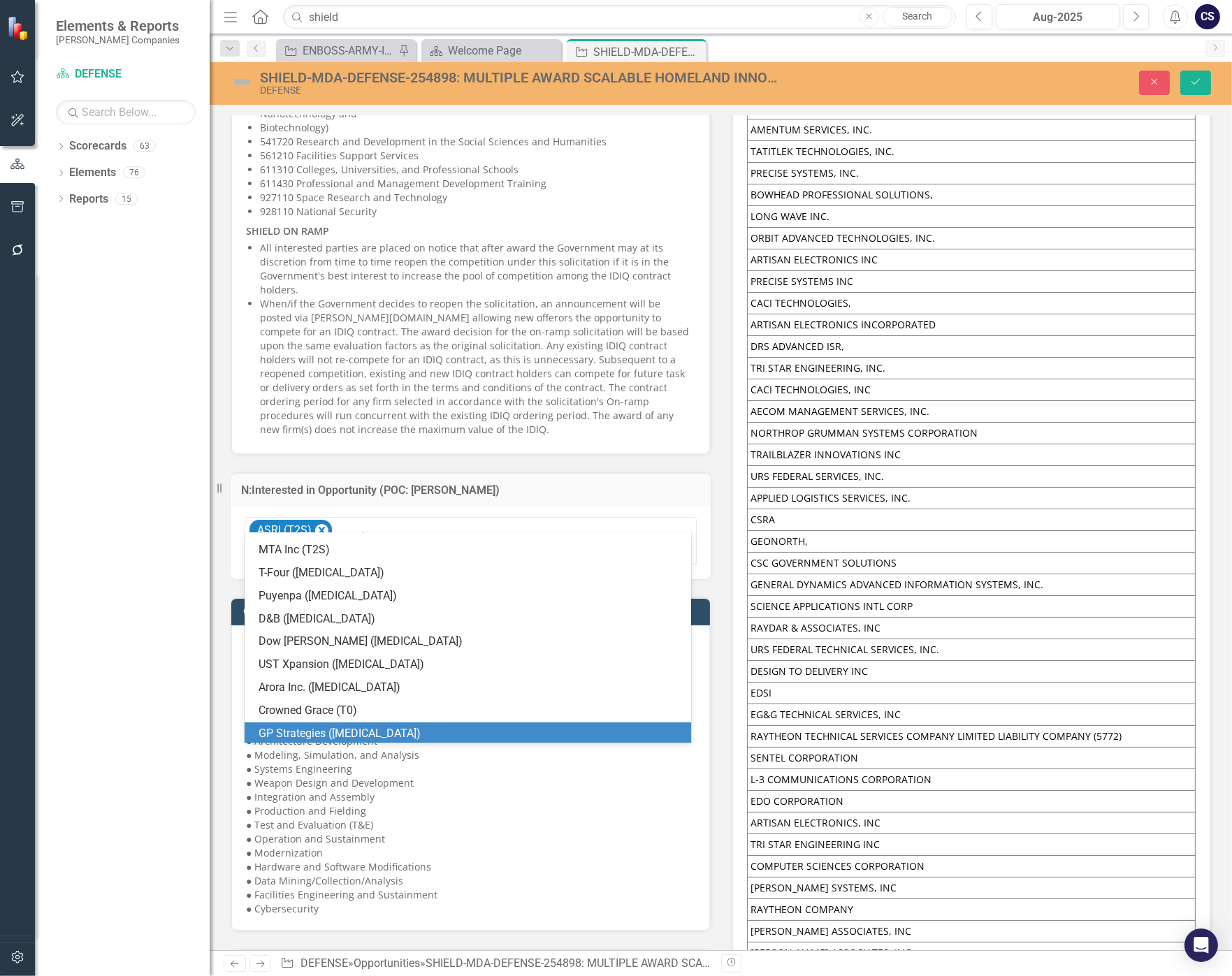
scroll to position [983, 0]
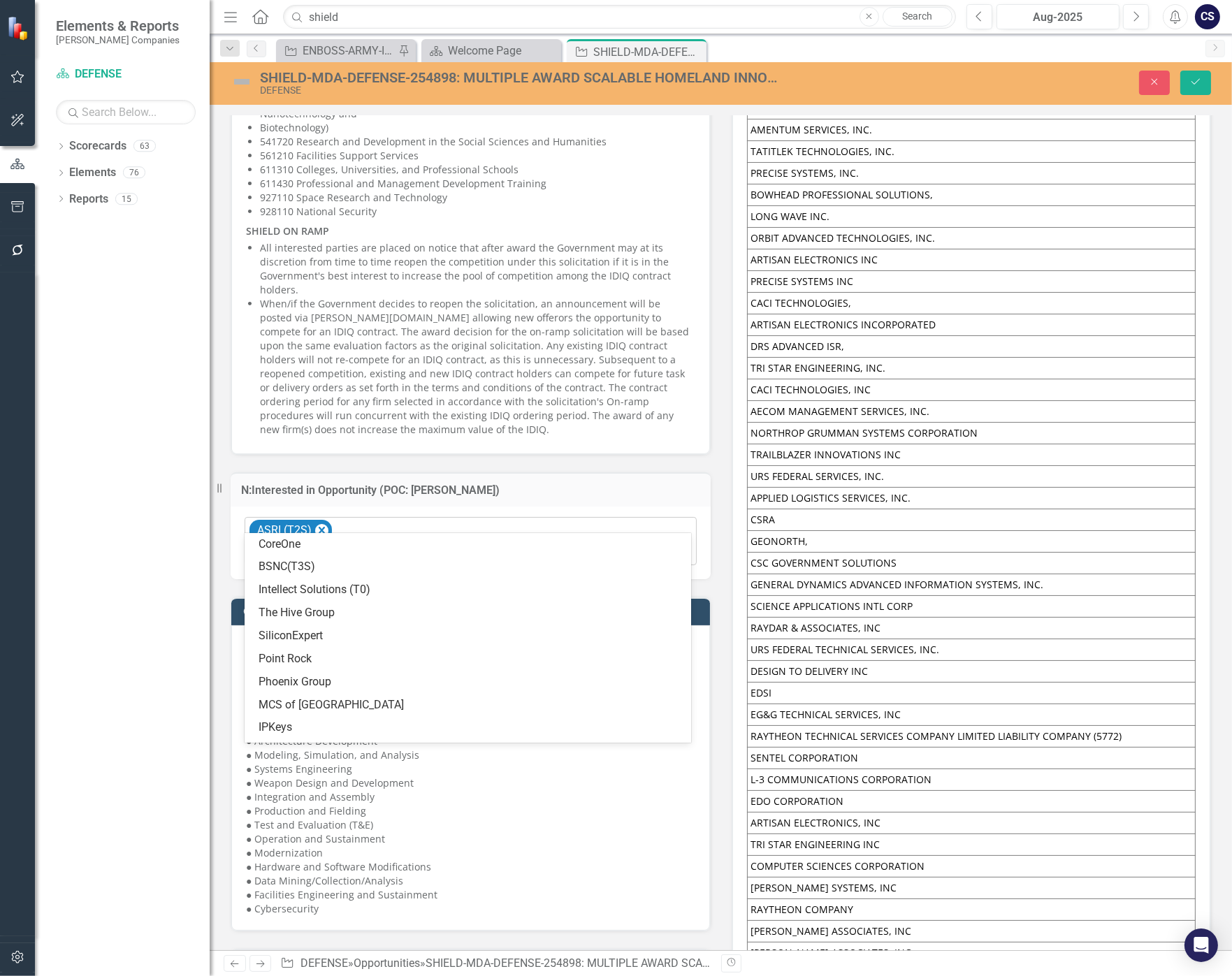
click at [568, 545] on div at bounding box center [472, 554] width 446 height 19
